Goal: Information Seeking & Learning: Learn about a topic

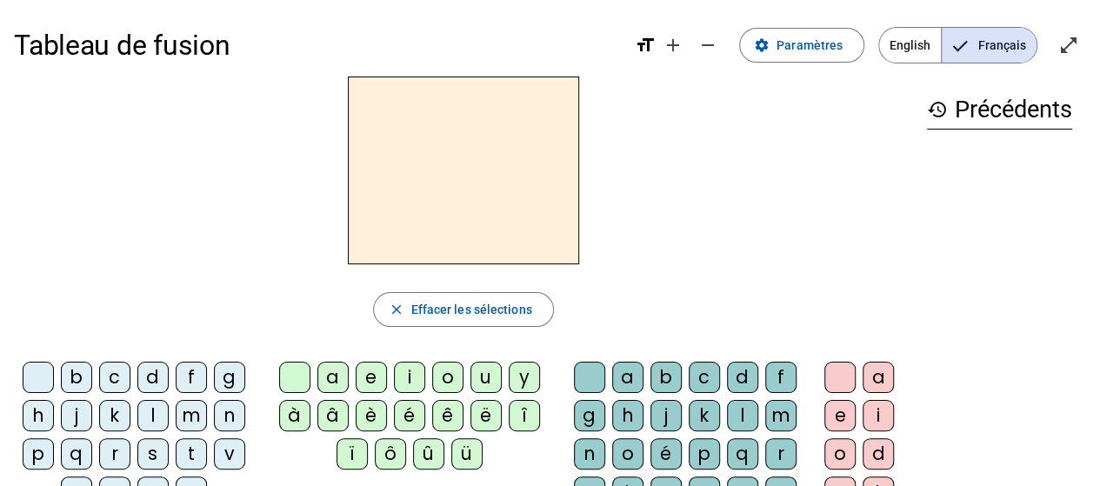
click at [337, 381] on div "a" at bounding box center [332, 377] width 31 height 31
click at [150, 377] on div "d" at bounding box center [152, 377] width 31 height 31
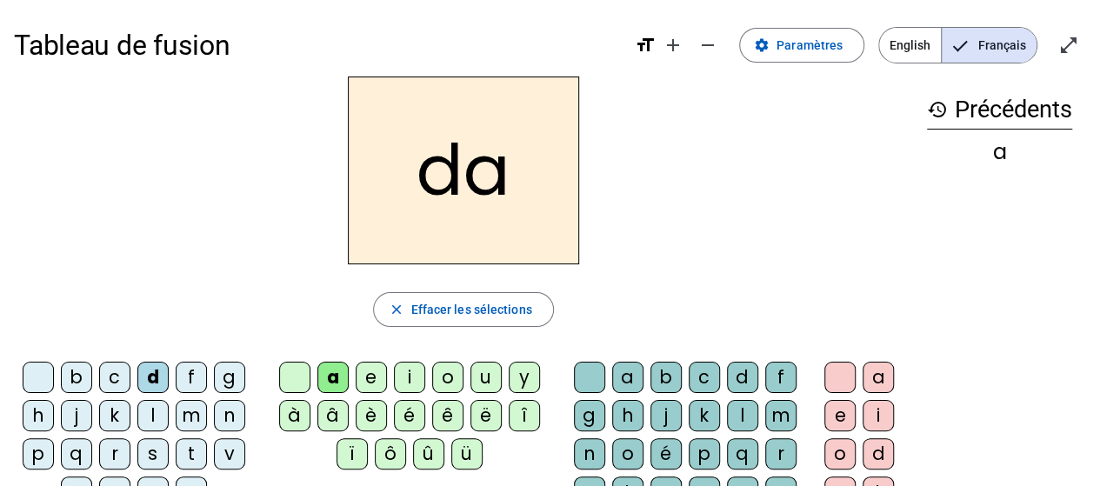
click at [464, 183] on h2 "da" at bounding box center [463, 171] width 231 height 188
click at [459, 180] on h2 "da" at bounding box center [463, 171] width 231 height 188
click at [770, 47] on mat-icon "settings" at bounding box center [762, 45] width 16 height 16
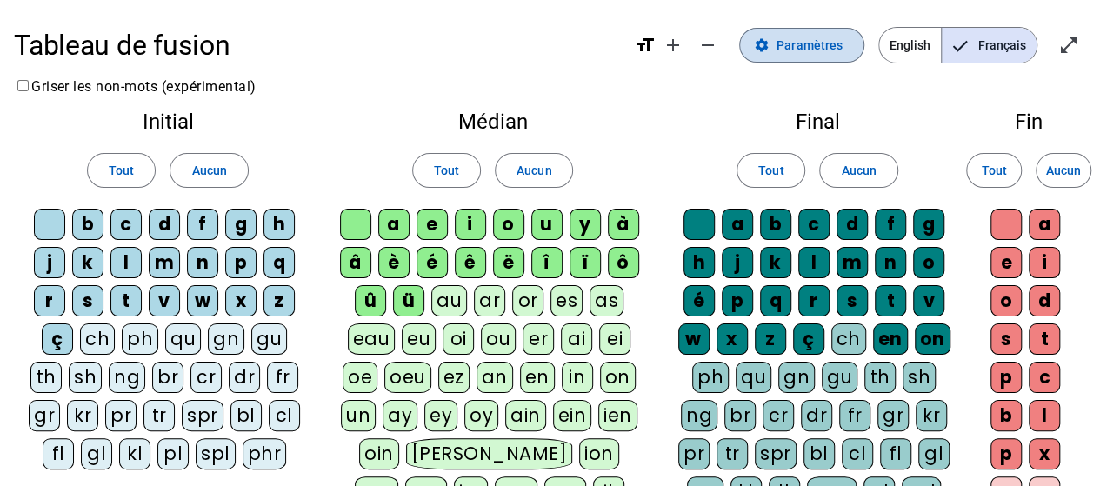
click at [770, 50] on mat-icon "settings" at bounding box center [762, 45] width 16 height 16
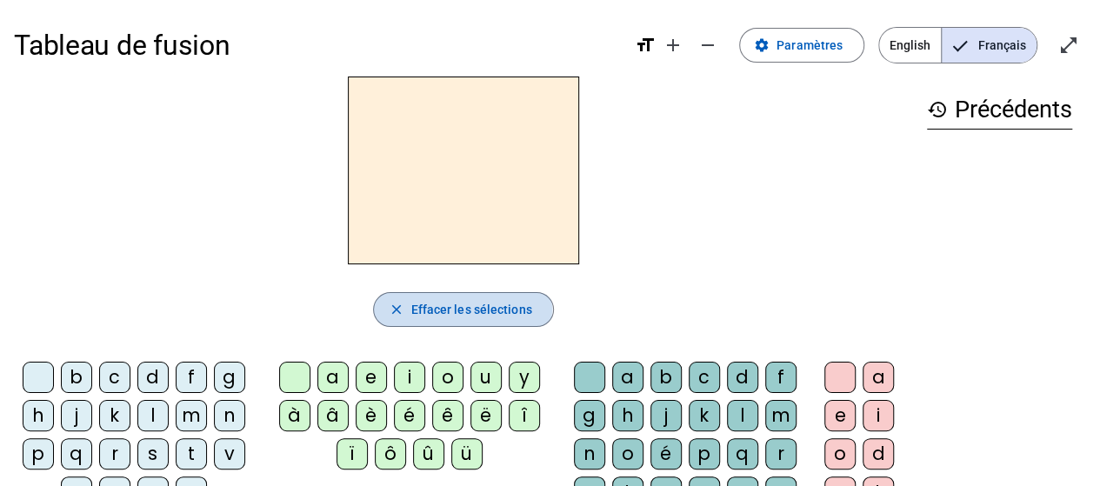
click at [405, 308] on span "button" at bounding box center [463, 310] width 178 height 42
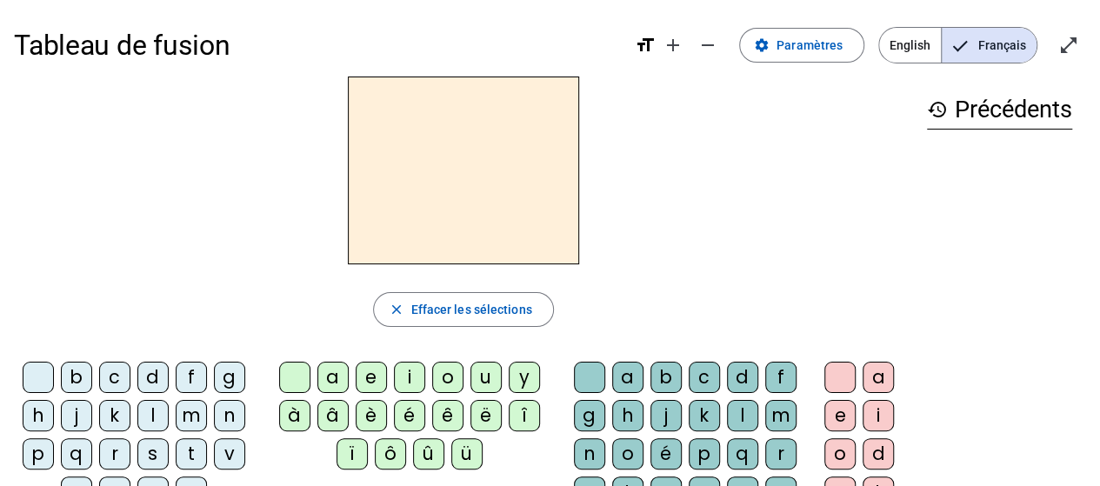
click at [189, 375] on div "f" at bounding box center [191, 377] width 31 height 31
click at [486, 379] on div "u" at bounding box center [486, 377] width 31 height 31
click at [444, 180] on h2 "fu" at bounding box center [463, 171] width 231 height 188
click at [191, 371] on div "f" at bounding box center [191, 377] width 31 height 31
click at [202, 384] on div "f" at bounding box center [191, 377] width 31 height 31
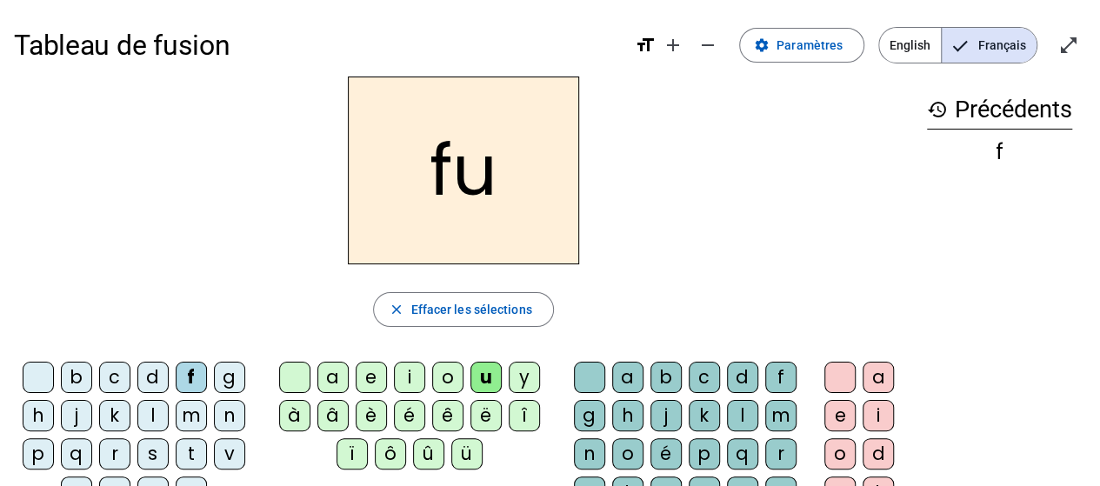
click at [192, 412] on div "m" at bounding box center [191, 415] width 31 height 31
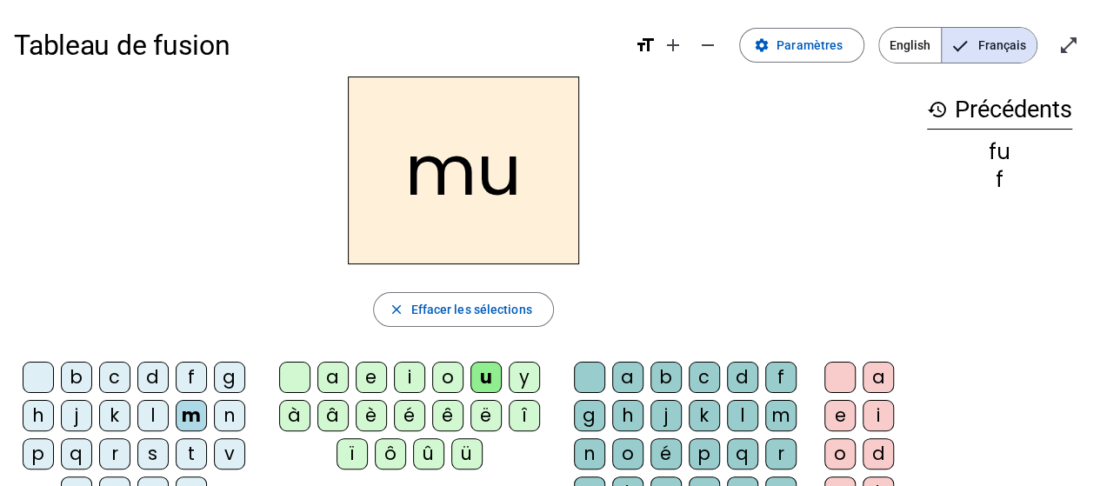
click at [80, 424] on div "j" at bounding box center [76, 415] width 31 height 31
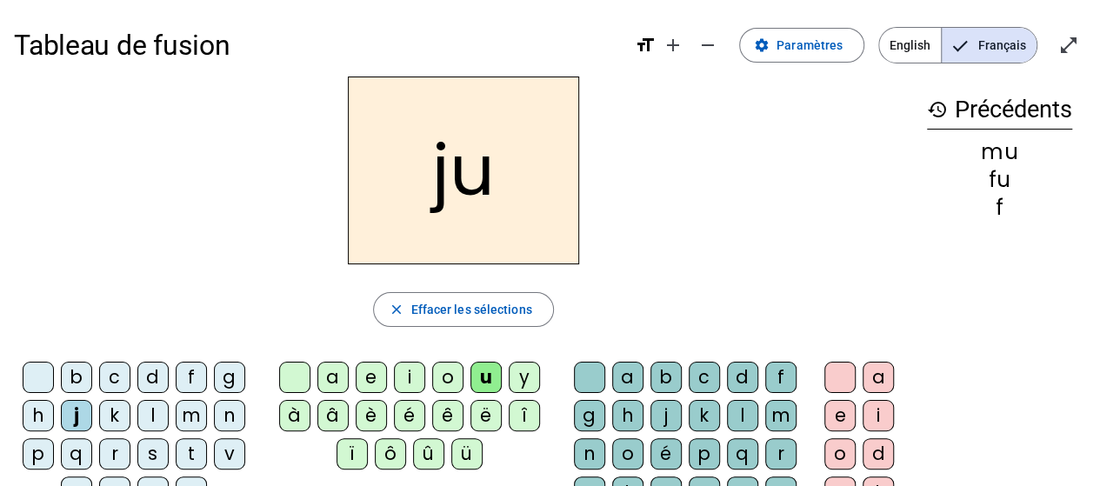
click at [232, 449] on div "v" at bounding box center [229, 453] width 31 height 31
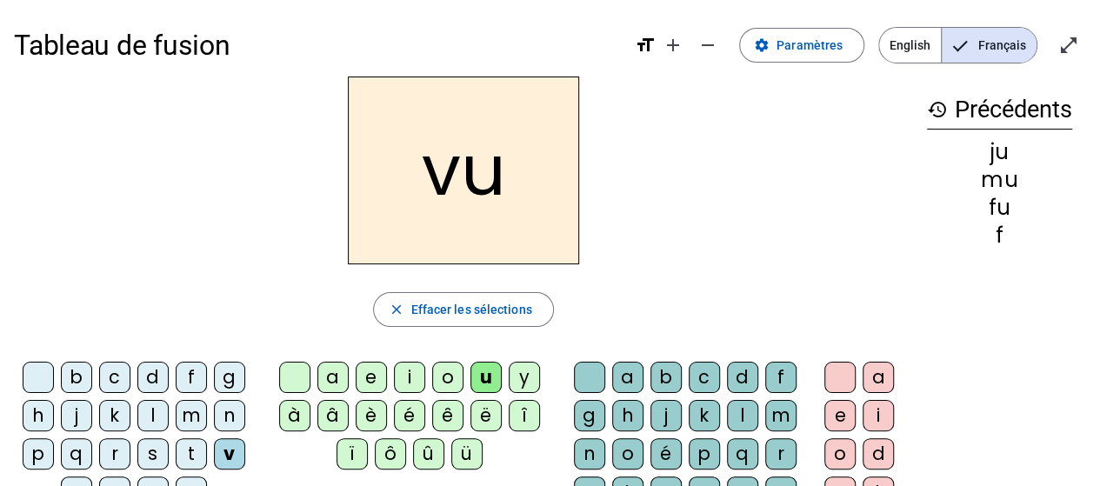
click at [37, 455] on div "p" at bounding box center [38, 453] width 31 height 31
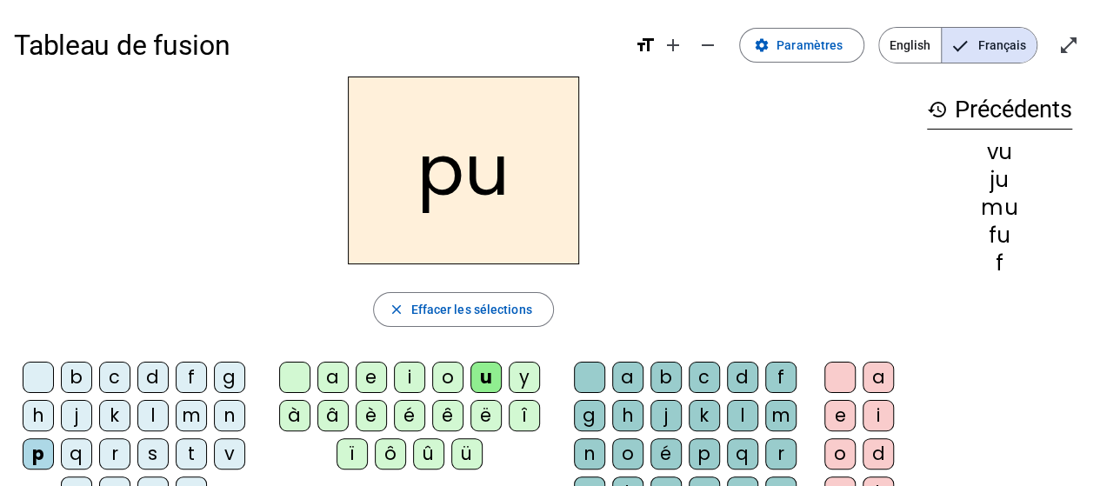
click at [113, 375] on div "c" at bounding box center [114, 377] width 31 height 31
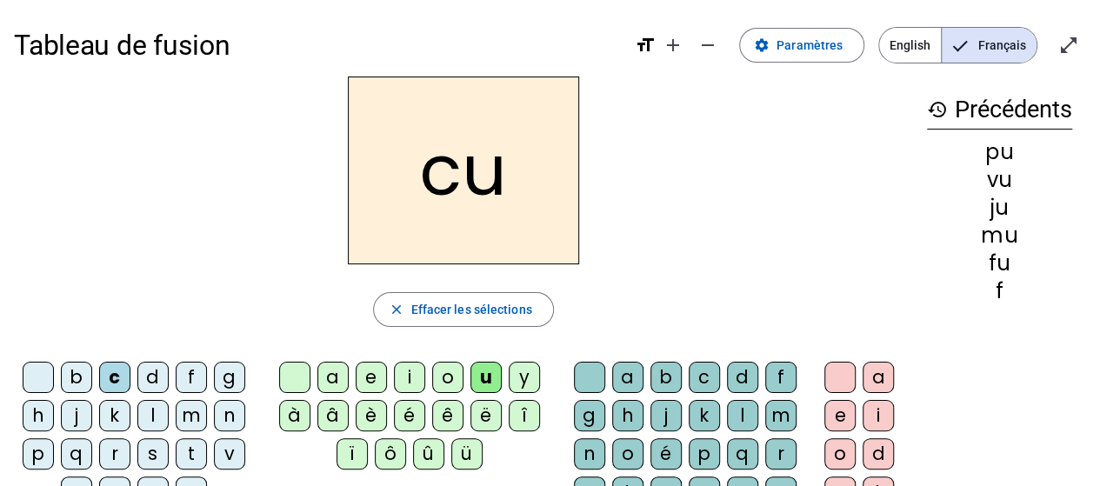
click at [73, 369] on div "b" at bounding box center [76, 377] width 31 height 31
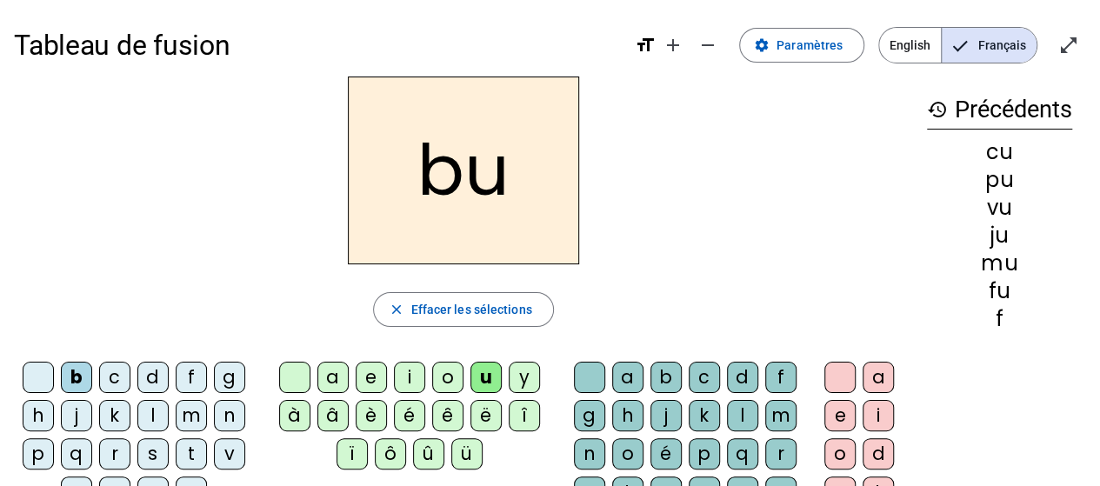
click at [226, 443] on div "v" at bounding box center [229, 453] width 31 height 31
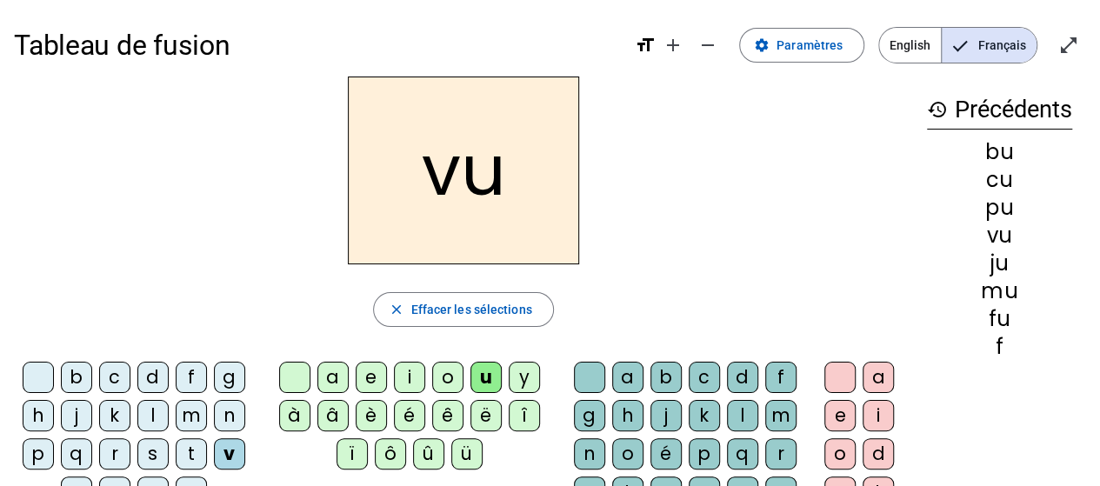
click at [339, 378] on div "a" at bounding box center [332, 377] width 31 height 31
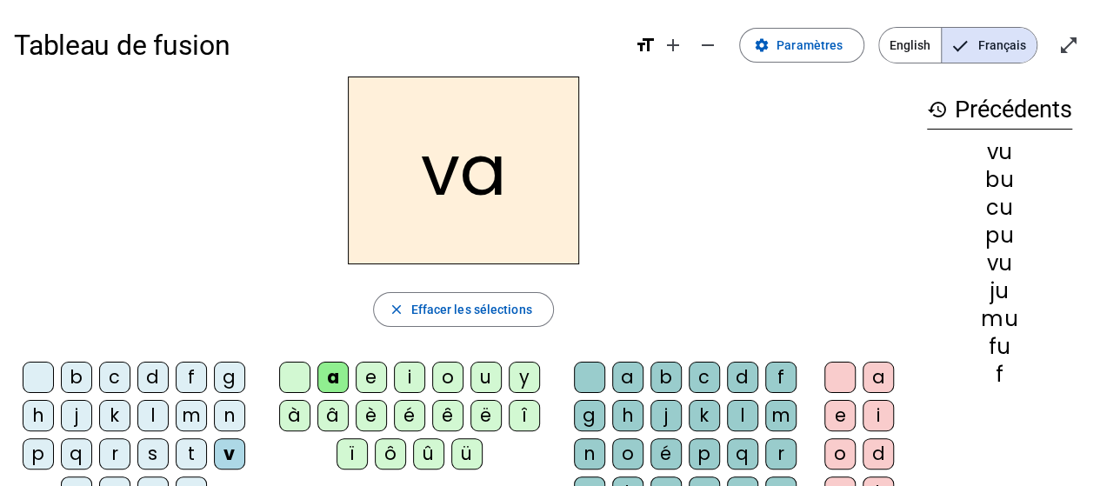
click at [455, 378] on div "o" at bounding box center [447, 377] width 31 height 31
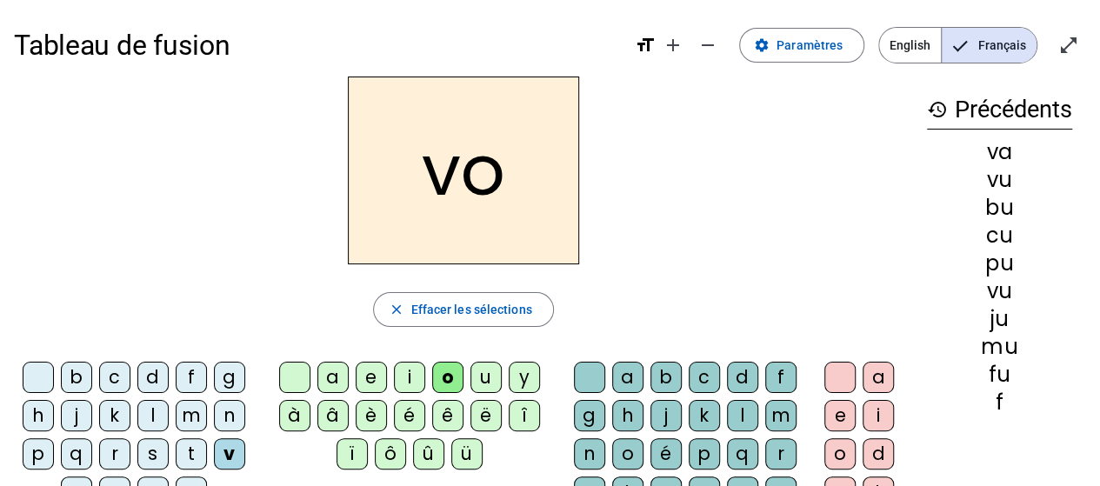
click at [369, 377] on div "e" at bounding box center [371, 377] width 31 height 31
click at [353, 375] on letter-bubble "a" at bounding box center [336, 381] width 38 height 38
click at [635, 375] on div "a" at bounding box center [627, 377] width 31 height 31
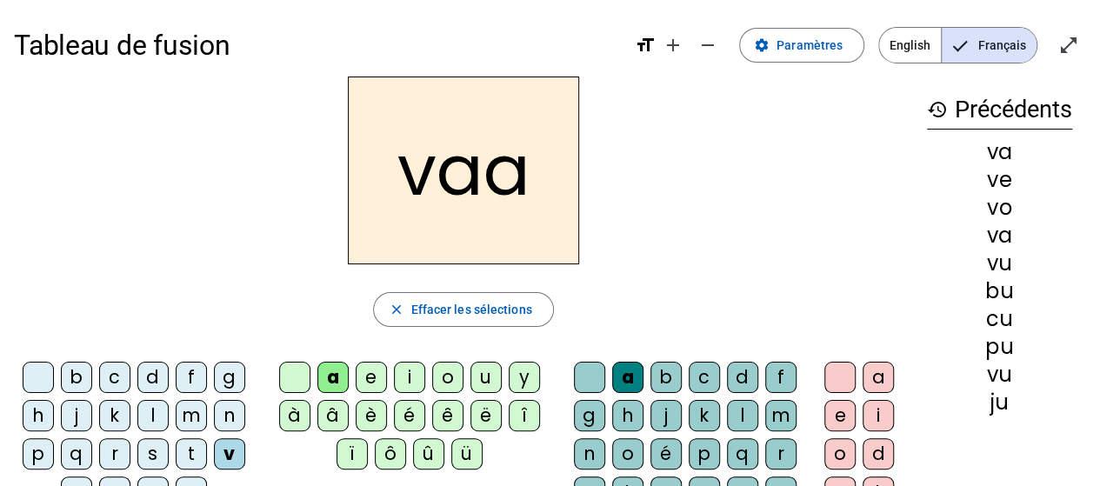
click at [638, 368] on div "a" at bounding box center [627, 377] width 31 height 31
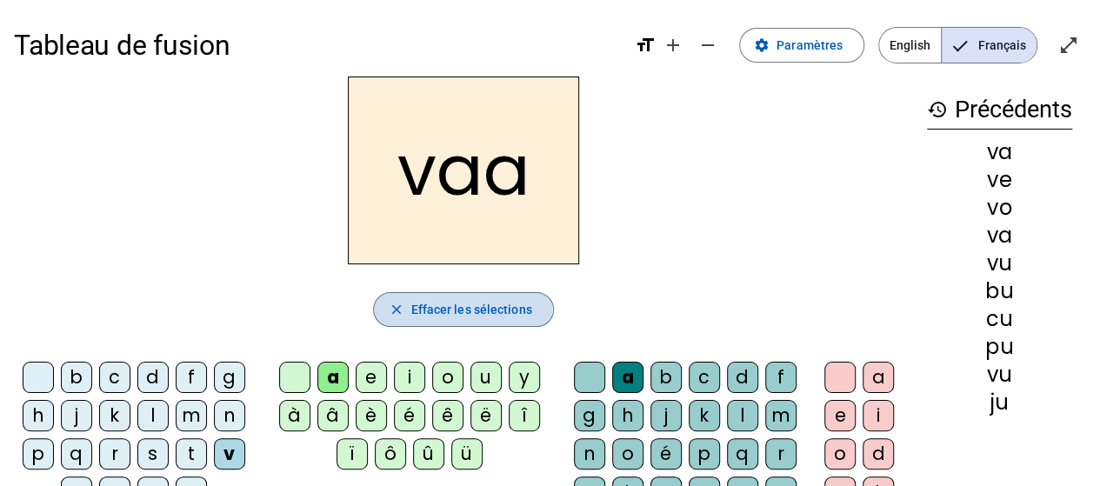
click at [397, 309] on mat-icon "close" at bounding box center [396, 310] width 16 height 16
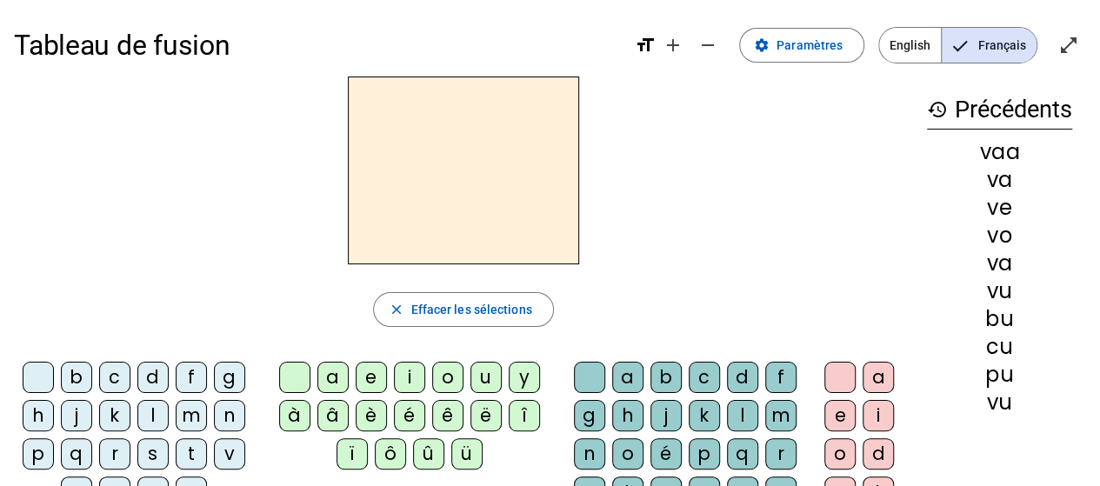
click at [715, 258] on div at bounding box center [463, 171] width 899 height 188
